Goal: Task Accomplishment & Management: Complete application form

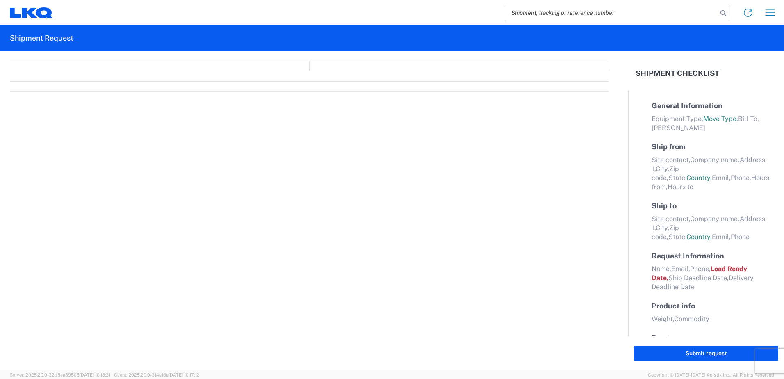
select select "FULL"
select select "LBS"
select select "IN"
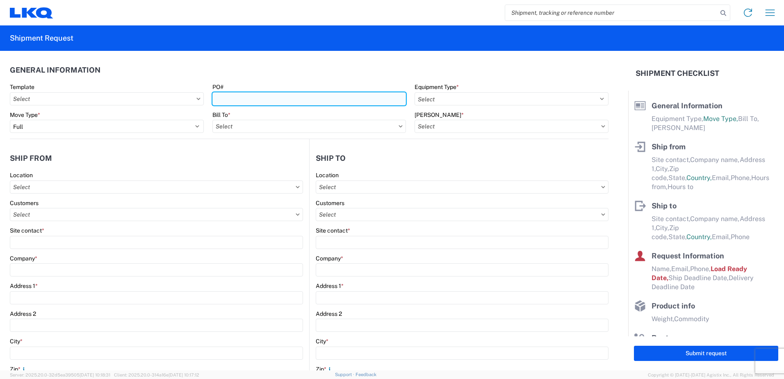
click at [308, 96] on input "PO#" at bounding box center [309, 98] width 194 height 13
paste input "59767"
type input "59767"
click at [534, 14] on input "search" at bounding box center [611, 13] width 212 height 16
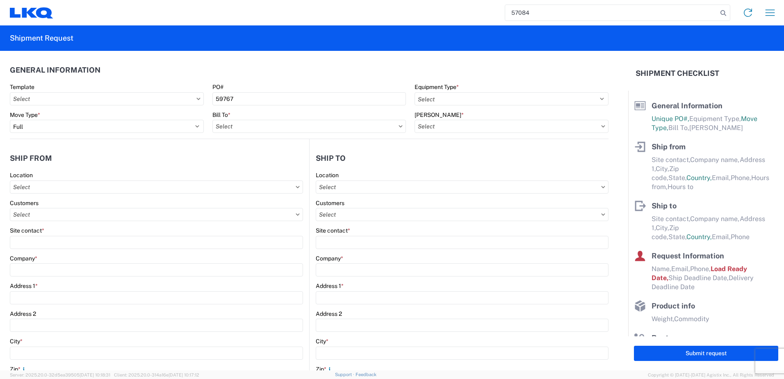
type input "57084"
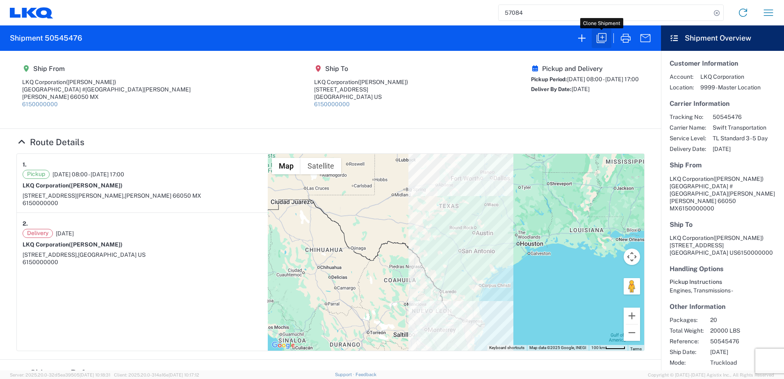
click at [607, 45] on button "button" at bounding box center [602, 38] width 20 height 20
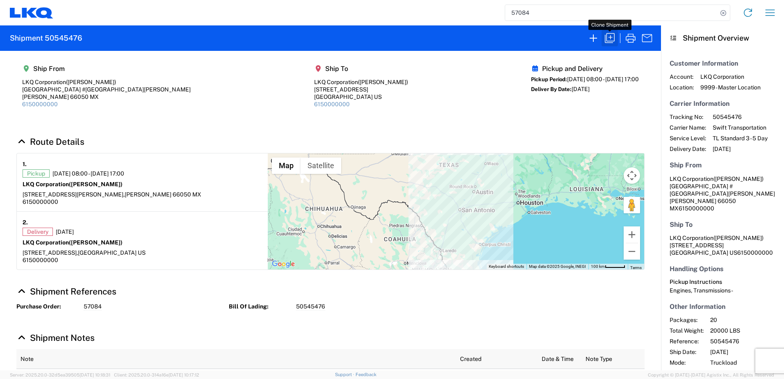
select select "FULL"
select select "US"
select select "LBS"
select select "IN"
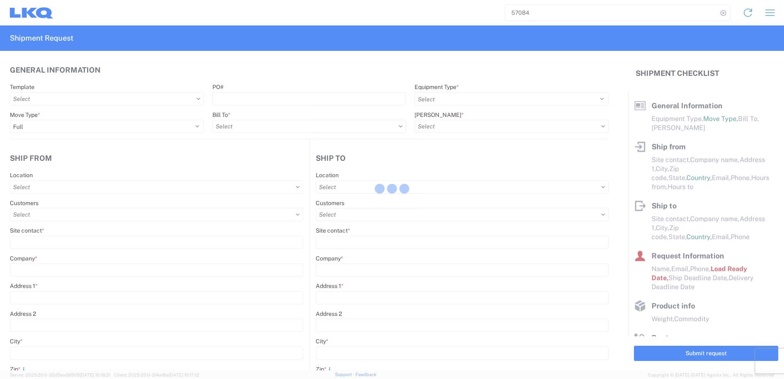
select select "STDV"
type input "[PERSON_NAME]"
type input "LKQ Corporation"
type input "[GEOGRAPHIC_DATA] #[GEOGRAPHIC_DATA][PERSON_NAME]"
type input "[PERSON_NAME]"
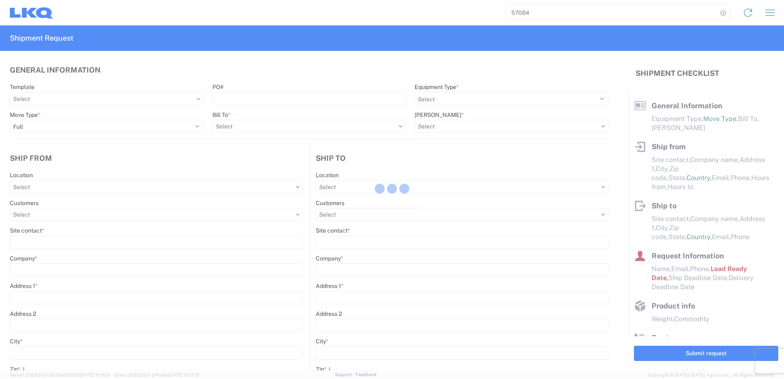
type input "66050"
select select "MX"
type input "6150000000"
type input "08:00:00"
type input "17:00:00"
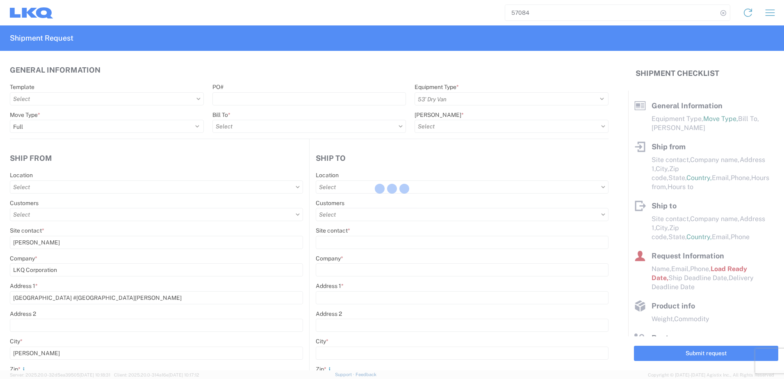
select select
type input "[PERSON_NAME]"
type input "LKQ Corporation"
type input "[STREET_ADDRESS]"
type input "[GEOGRAPHIC_DATA]"
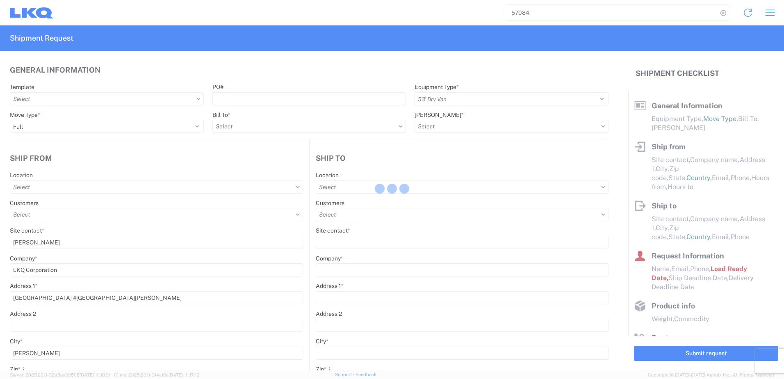
type input "75050"
type input "6150000000"
select select
type input "[PERSON_NAME]"
type input "[EMAIL_ADDRESS][DOMAIN_NAME]"
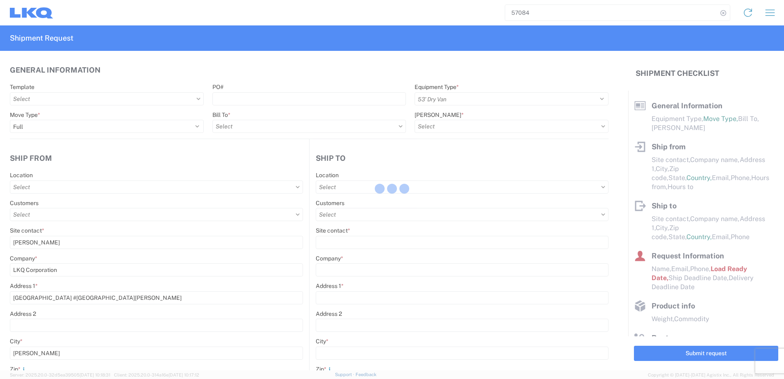
type input "82218326"
type input "[DATE]"
type textarea "SWIFT/TRANSMEX"
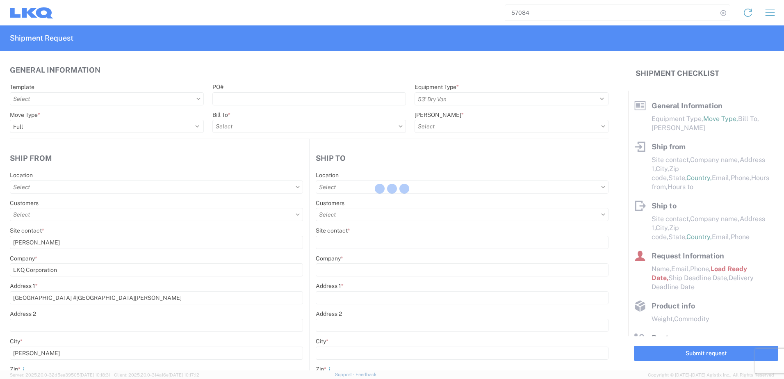
type input "20000"
type input "Engines, Transmissions"
type input "20"
type input "1"
type input "4"
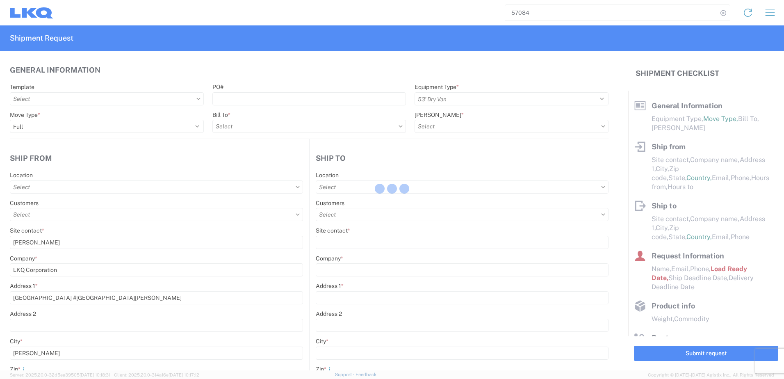
type input "0.67"
select select "FT"
select select
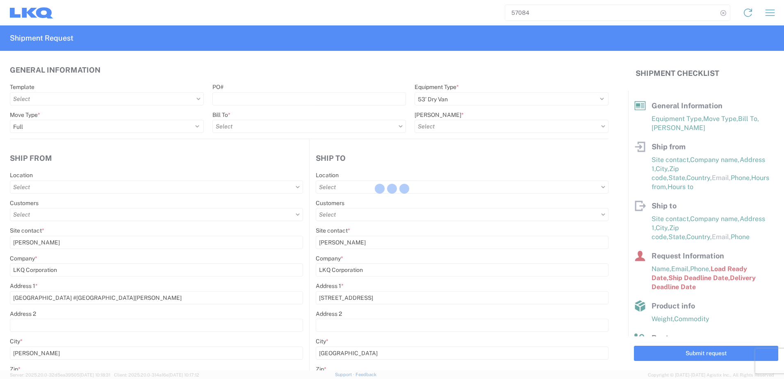
type input "1882 - North American ATK Corporation"
type input "1883 - Vege de Mexico S.A. de C.V"
type input "1882-3300-50180-0000 - 1882 Freight In - Parts, 1882-3300-50180-0000 - 1882 Fre…"
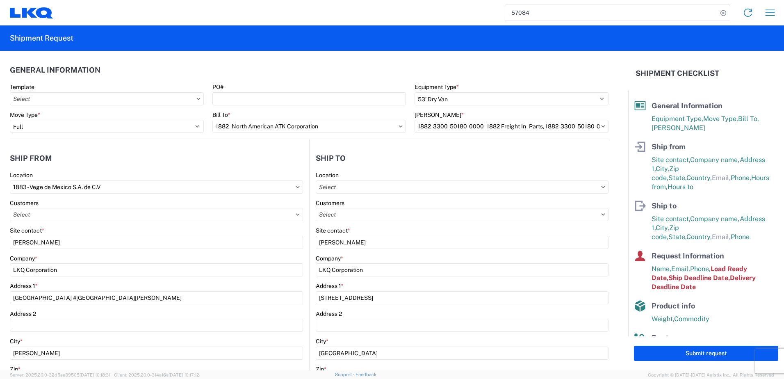
type input "1882 - North American ATK Corporation"
click at [218, 100] on input "PO#" at bounding box center [309, 98] width 194 height 13
paste input "59767"
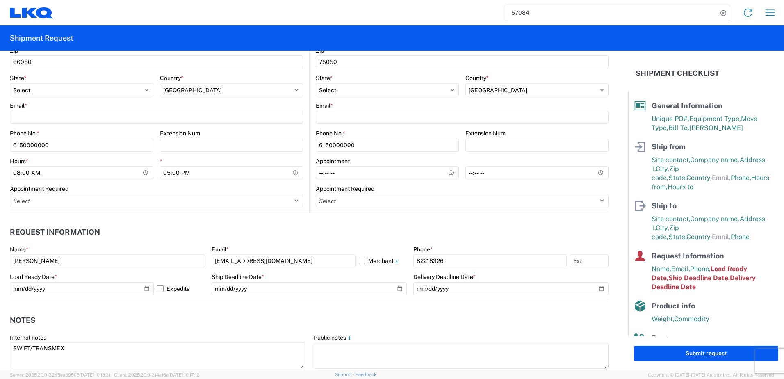
scroll to position [369, 0]
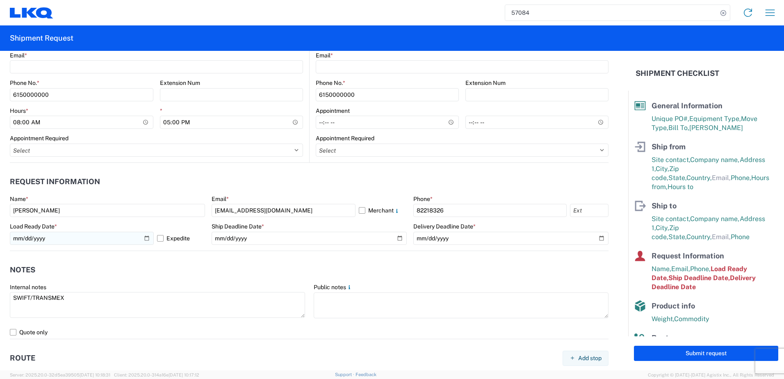
type input "59767"
click at [145, 239] on input "[DATE]" at bounding box center [82, 238] width 144 height 13
type input "[DATE]"
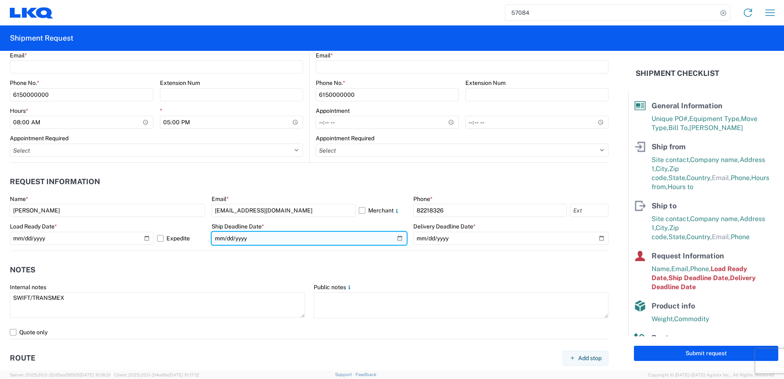
click at [398, 239] on input "[DATE]" at bounding box center [309, 238] width 195 height 13
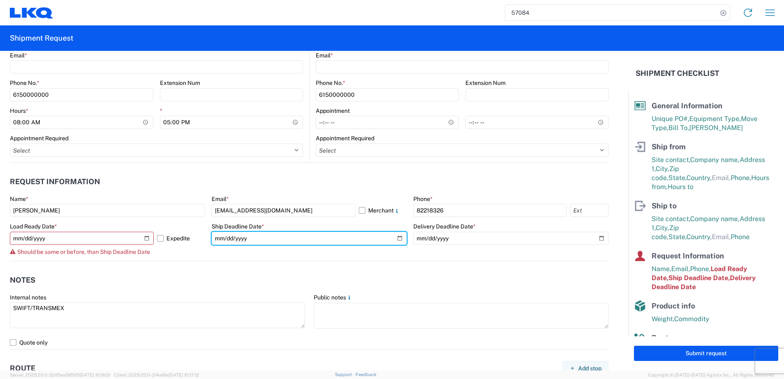
type input "[DATE]"
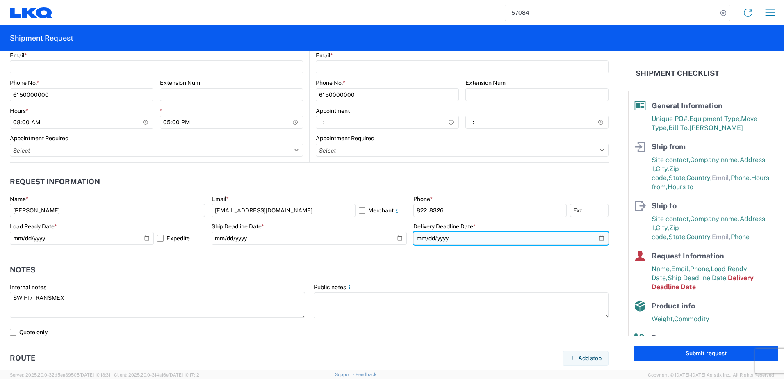
click at [595, 239] on input "[DATE]" at bounding box center [510, 238] width 195 height 13
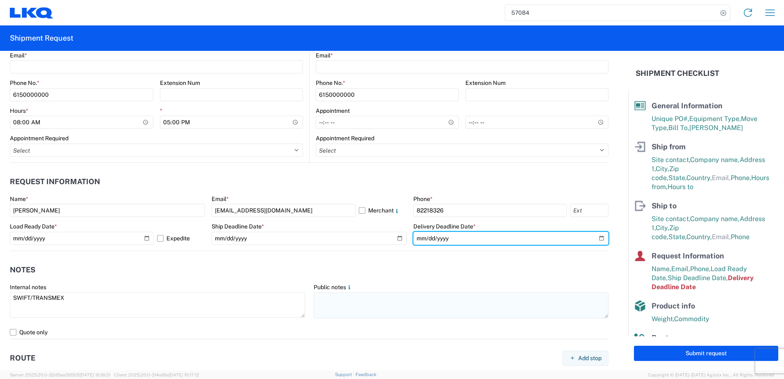
type input "[DATE]"
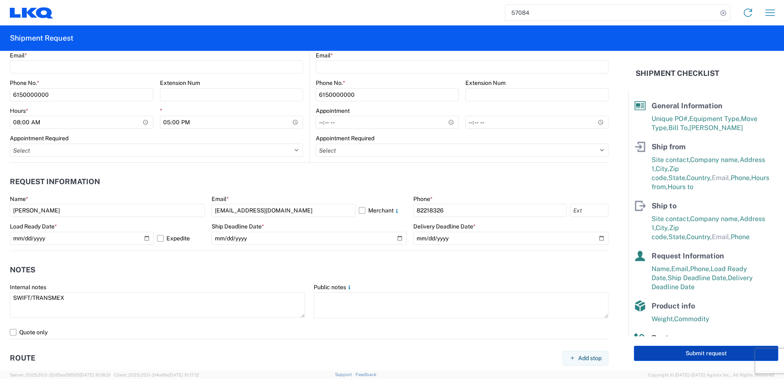
click at [700, 347] on button "Submit request" at bounding box center [706, 353] width 144 height 15
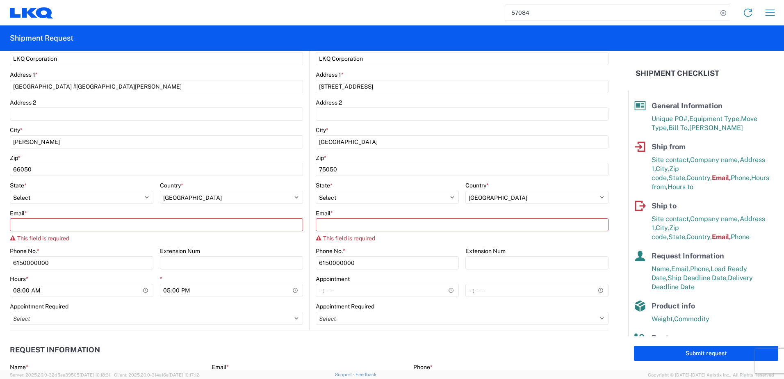
scroll to position [205, 0]
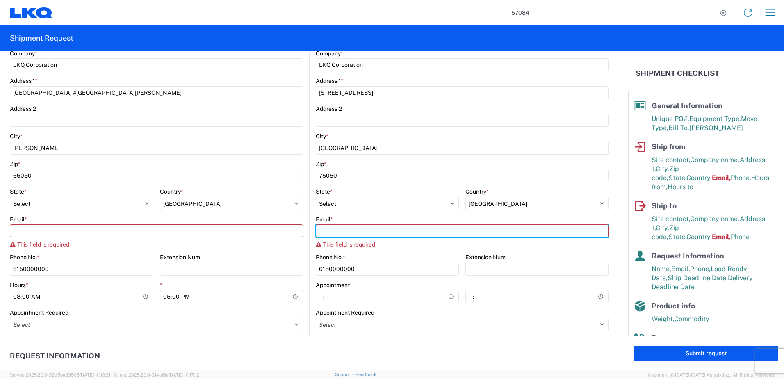
click at [333, 233] on input "Email *" at bounding box center [462, 230] width 293 height 13
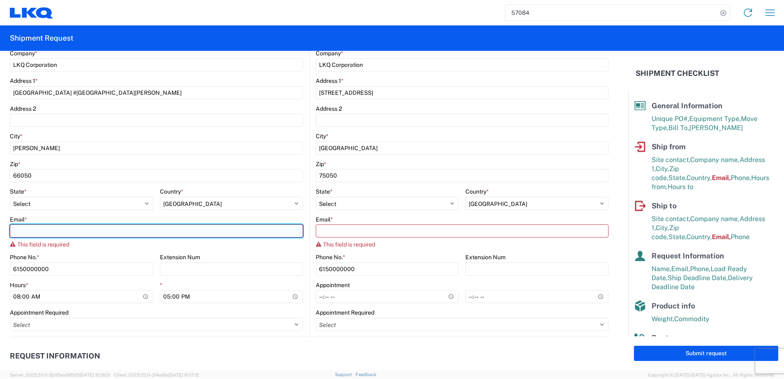
click at [79, 233] on input "Email *" at bounding box center [156, 230] width 293 height 13
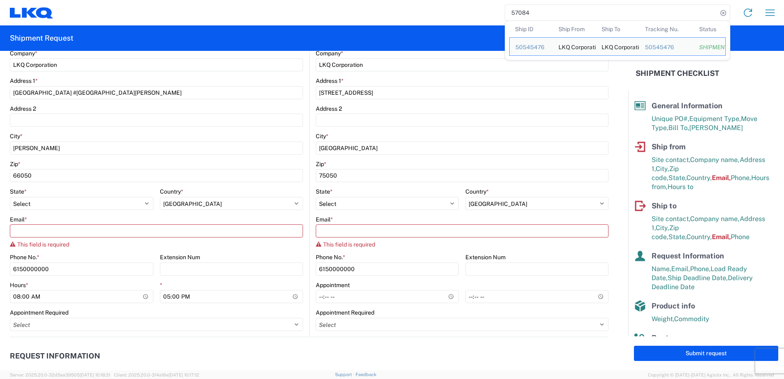
click at [541, 14] on input "57084" at bounding box center [611, 13] width 212 height 16
click at [554, 5] on input "57084" at bounding box center [611, 13] width 212 height 16
paste input "6996943"
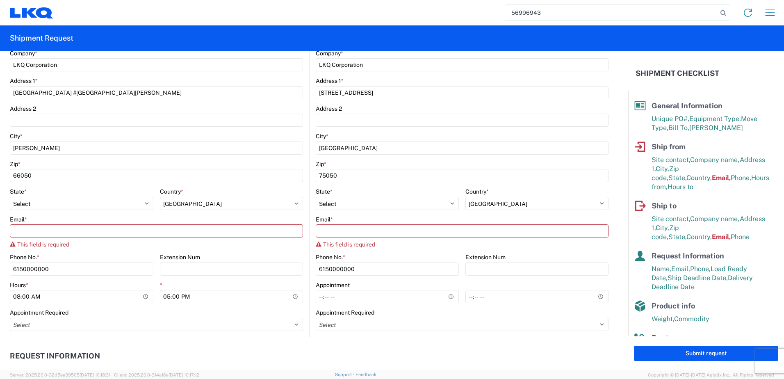
type input "56996943"
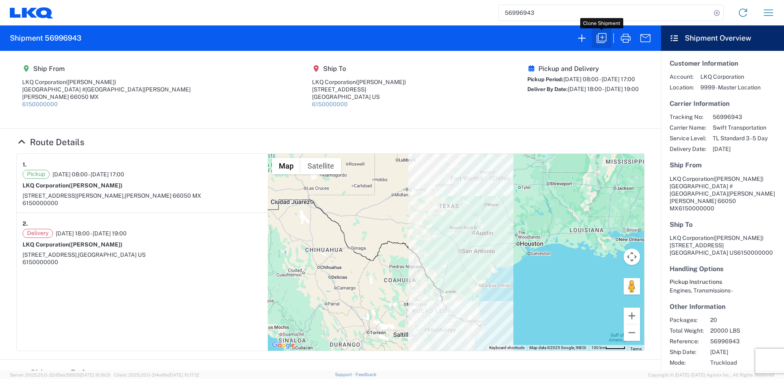
click at [599, 40] on icon "button" at bounding box center [601, 38] width 13 height 13
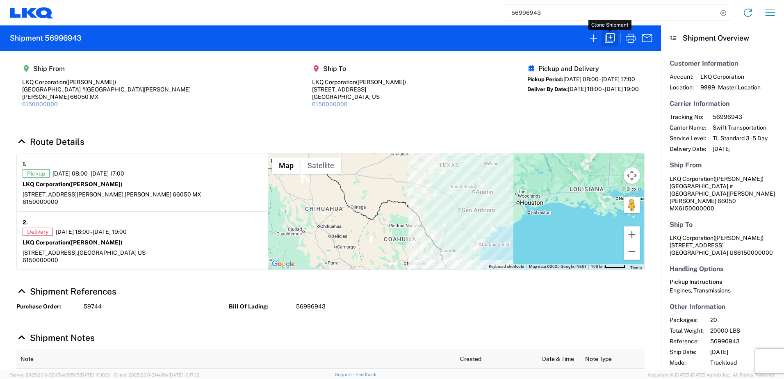
select select "FULL"
select select "US"
select select "LBS"
select select "IN"
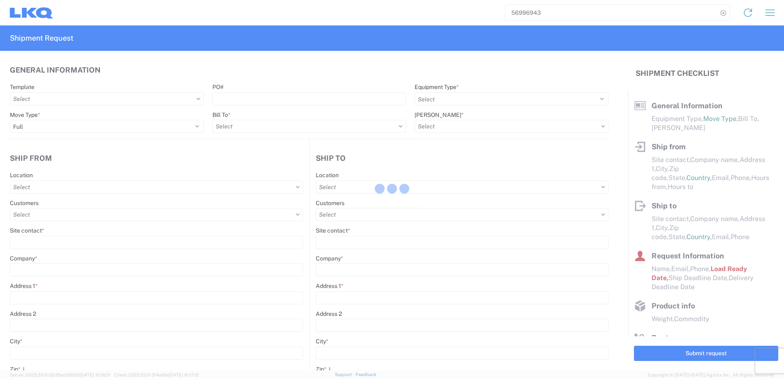
select select "STDV"
type input "[PERSON_NAME]"
type input "LKQ Corporation"
type input "[GEOGRAPHIC_DATA] #[GEOGRAPHIC_DATA][PERSON_NAME]"
type input "[PERSON_NAME]"
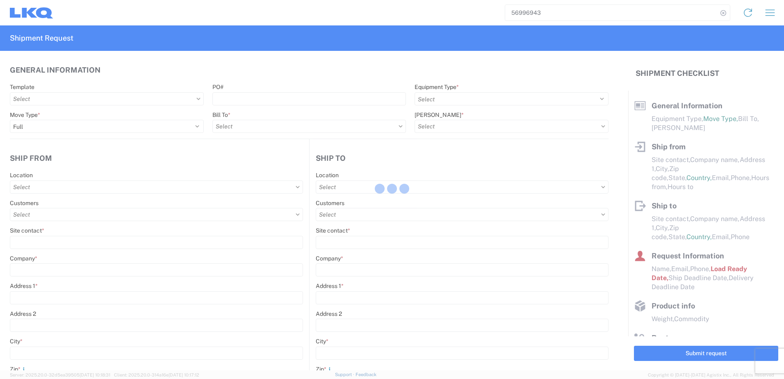
type input "66050"
select select "MX"
type input "6150000000"
type input "08:00:00"
type input "17:00:00"
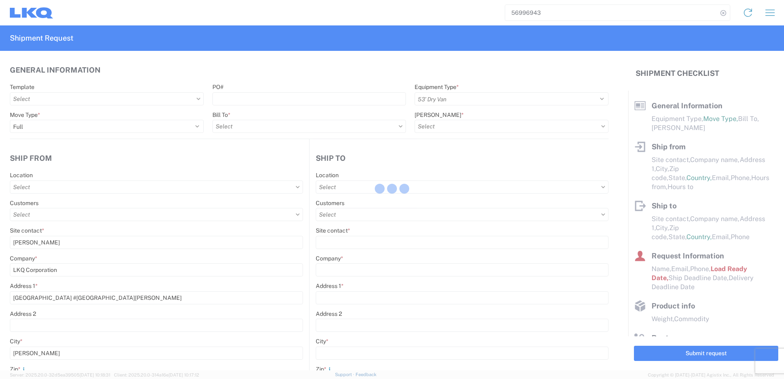
select select
type input "[PERSON_NAME]"
type input "LKQ Corporation"
type input "[STREET_ADDRESS]"
type input "[GEOGRAPHIC_DATA]"
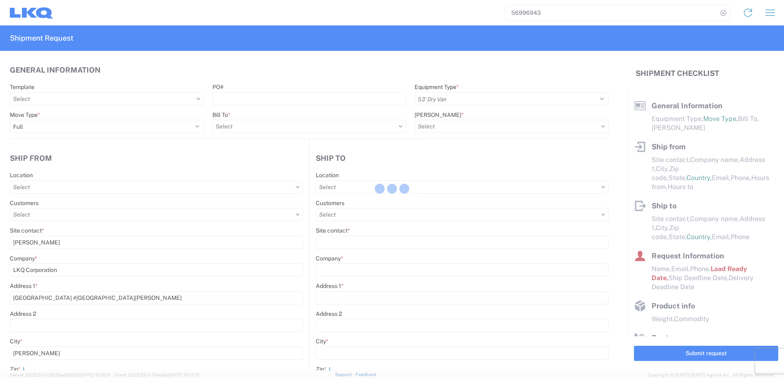
type input "75050"
type input "6150000000"
type input "18:00:00"
type input "19:00:00"
select select
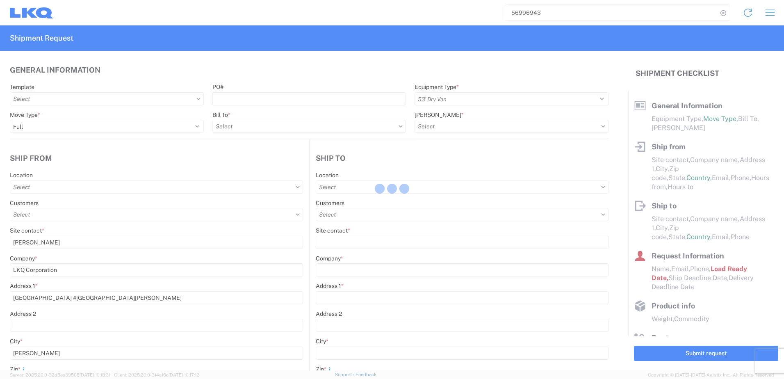
type input "[PERSON_NAME]"
type input "[EMAIL_ADDRESS][DOMAIN_NAME]"
type input "82218326"
type input "[DATE]"
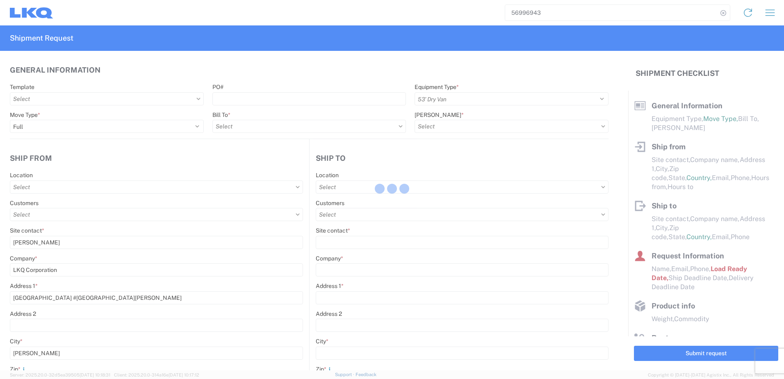
type input "[DATE]"
type textarea "SWIFT/TRANSMEX"
type input "20000"
type input "Engines, Transmissions"
type input "20"
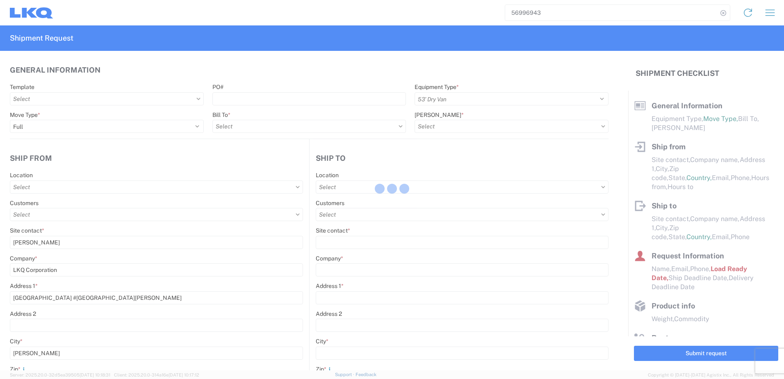
type input "1"
type input "0.03"
type input "0.01"
select select "FT"
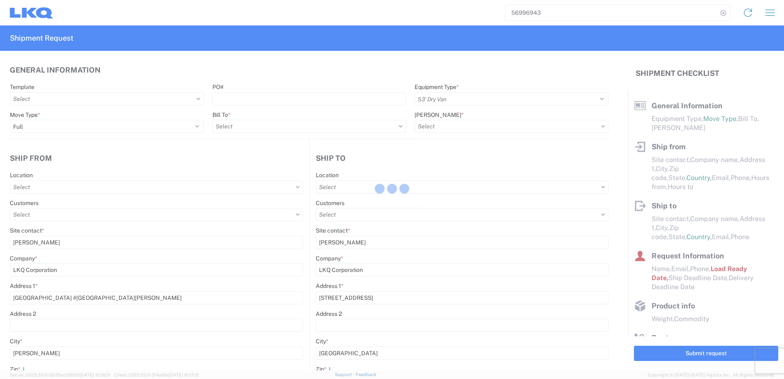
type input "1882 - North American ATK Corporation"
type input "1882-3300-50180-0000 - 1882 Freight In - Parts, 1882-3300-50180-0000 - 1882 Fre…"
select select
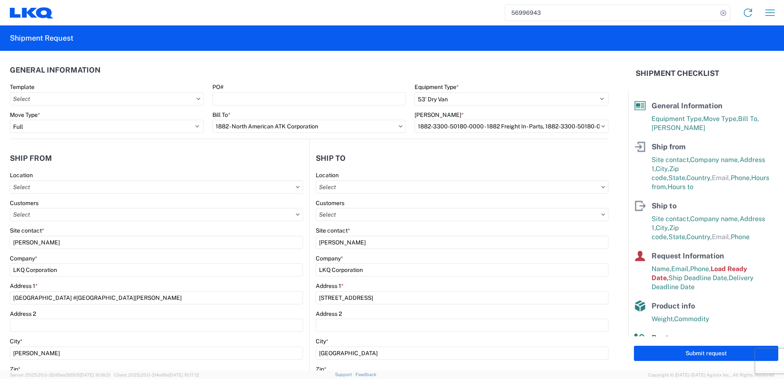
type input "1882 - North American ATK Corporation"
type input "1883 - Vege de Mexico S.A. de C.V"
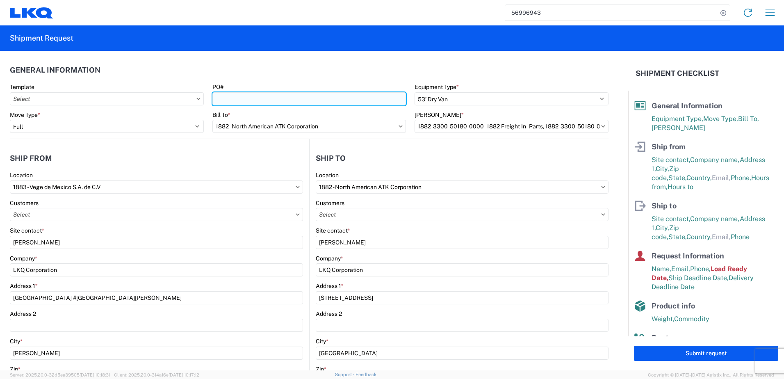
click at [278, 100] on input "PO#" at bounding box center [309, 98] width 194 height 13
paste input "59767"
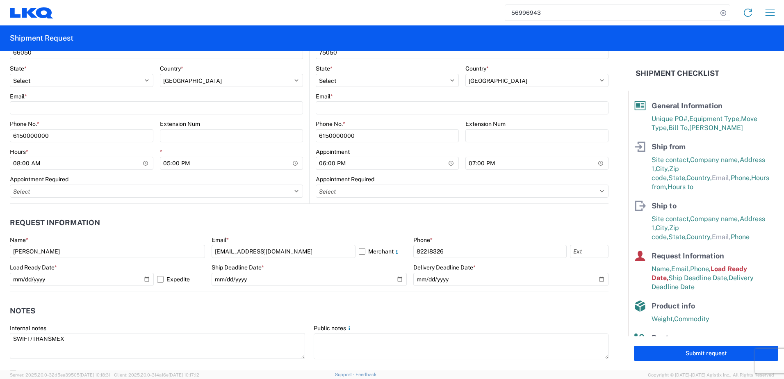
scroll to position [451, 0]
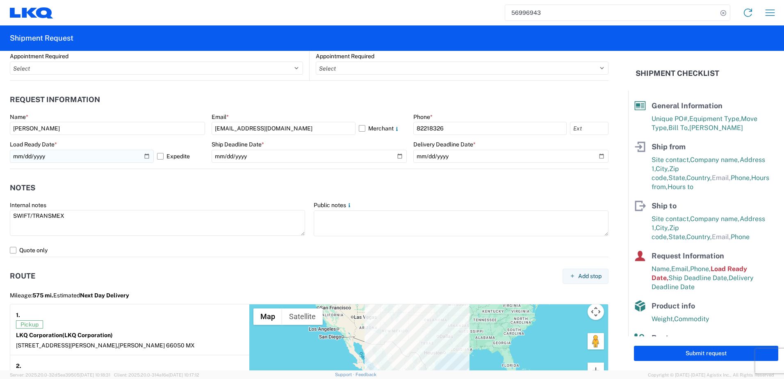
type input "59767"
click at [147, 156] on input "[DATE]" at bounding box center [82, 156] width 144 height 13
type input "[DATE]"
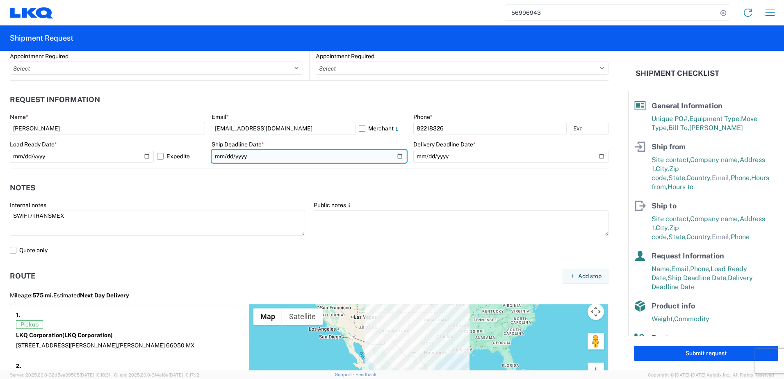
click at [393, 156] on input "[DATE]" at bounding box center [309, 156] width 195 height 13
type input "[DATE]"
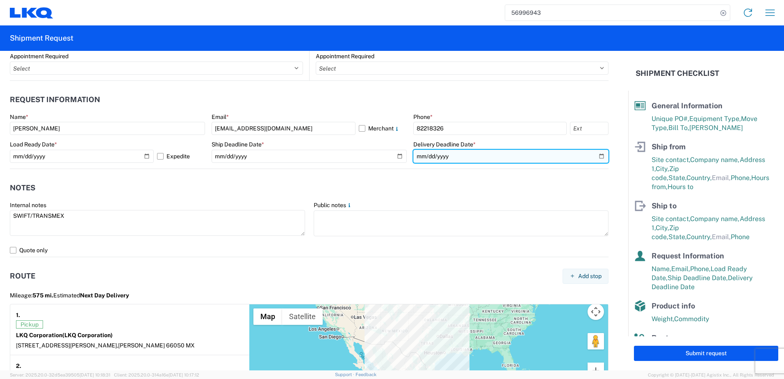
click at [599, 158] on input "[DATE]" at bounding box center [510, 156] width 195 height 13
type input "[DATE]"
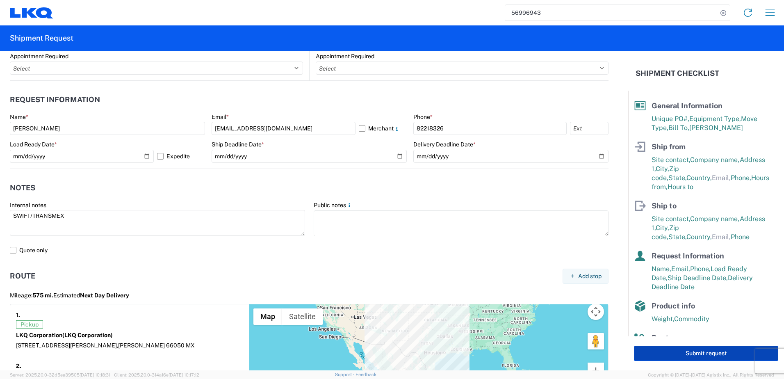
click at [696, 355] on button "Submit request" at bounding box center [706, 353] width 144 height 15
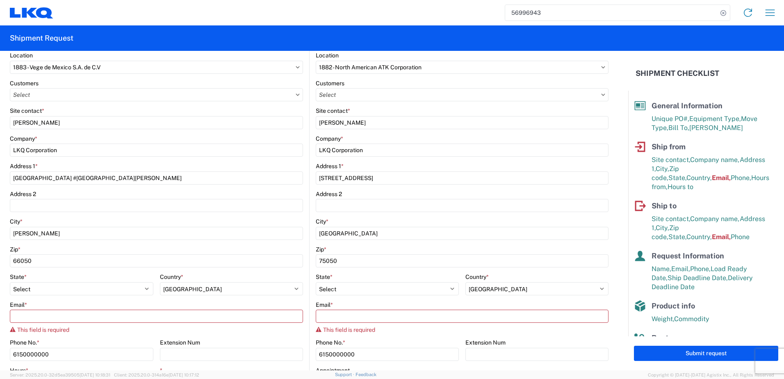
scroll to position [133, 0]
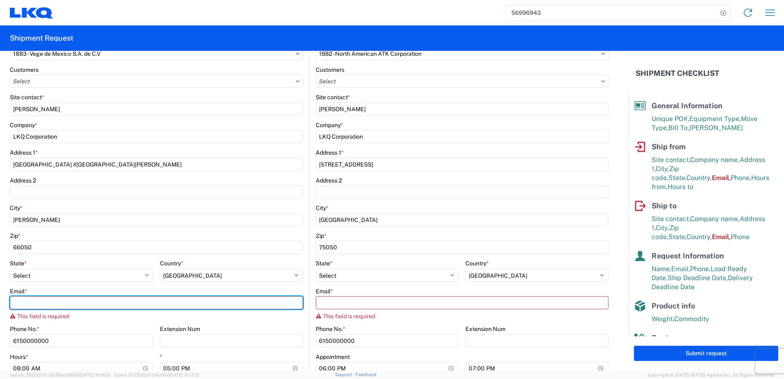
click at [182, 299] on input "Email *" at bounding box center [156, 302] width 293 height 13
paste input "[EMAIL_ADDRESS][DOMAIN_NAME]"
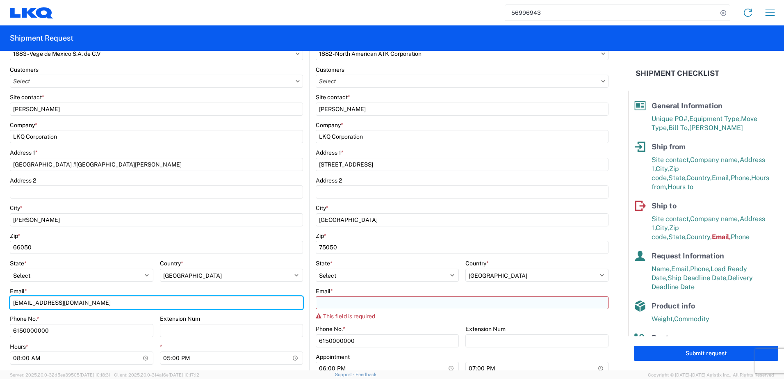
type input "[EMAIL_ADDRESS][DOMAIN_NAME]"
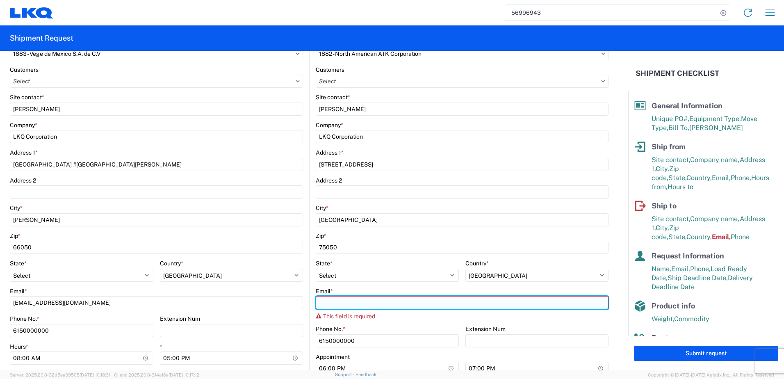
click at [388, 301] on input "Email *" at bounding box center [462, 302] width 293 height 13
paste input "[EMAIL_ADDRESS][DOMAIN_NAME]"
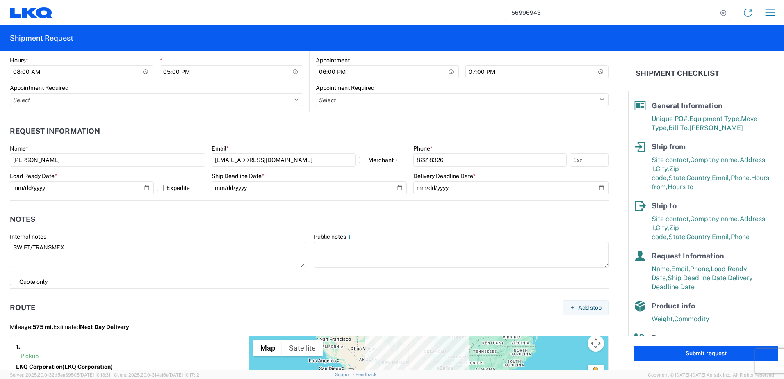
scroll to position [420, 0]
type input "[EMAIL_ADDRESS][DOMAIN_NAME]"
click at [669, 354] on button "Submit request" at bounding box center [706, 353] width 144 height 15
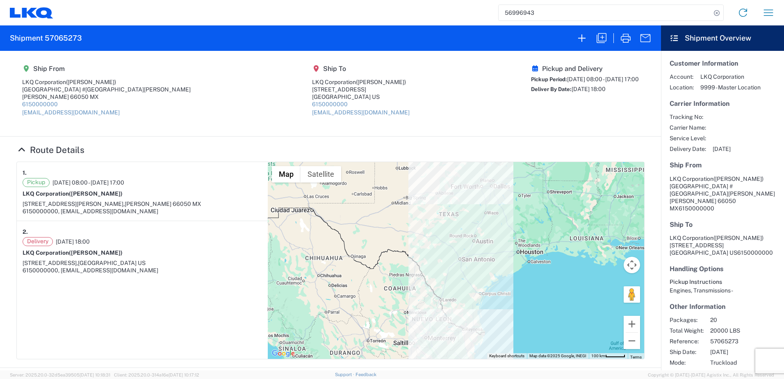
click at [51, 41] on h2 "Shipment 57065273" at bounding box center [46, 38] width 72 height 10
copy h2 "57065273"
